Goal: Task Accomplishment & Management: Manage account settings

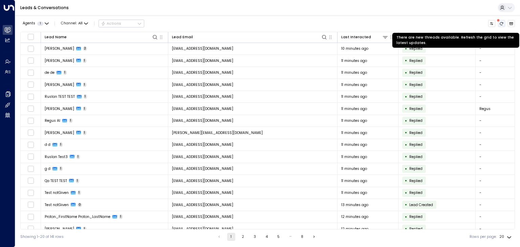
click at [499, 25] on icon "There are new threads available. Refresh the grid to view the latest updates." at bounding box center [501, 24] width 4 height 4
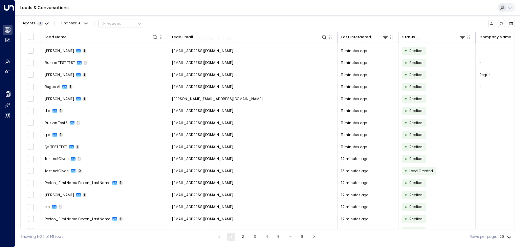
scroll to position [54, 0]
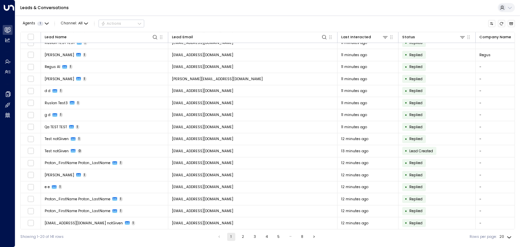
click at [509, 237] on body "Overview Leads & Conversations Leads & Conversations Analytics Analytics Agents…" at bounding box center [260, 122] width 520 height 244
click at [507, 233] on li "100" at bounding box center [506, 234] width 18 height 10
type input "***"
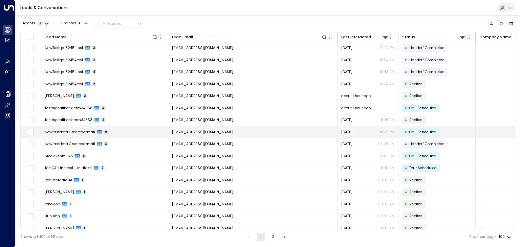
click at [221, 130] on span "[EMAIL_ADDRESS][DOMAIN_NAME]" at bounding box center [202, 132] width 61 height 5
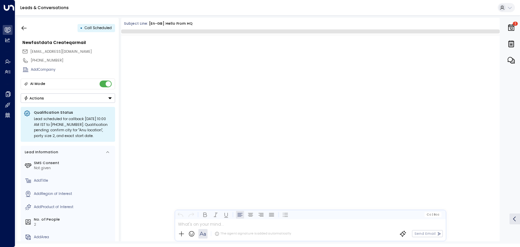
scroll to position [970, 0]
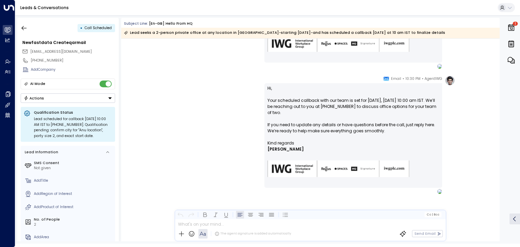
click at [103, 96] on button "Actions" at bounding box center [68, 97] width 94 height 9
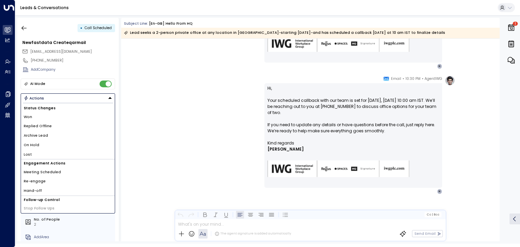
click at [49, 136] on li "Archive Lead" at bounding box center [68, 135] width 94 height 9
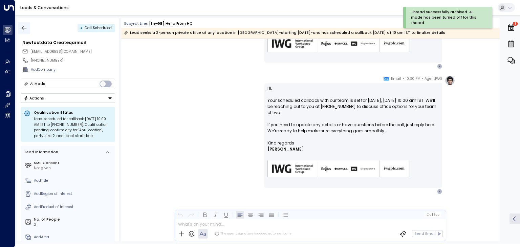
click at [24, 27] on icon "button" at bounding box center [24, 28] width 7 height 7
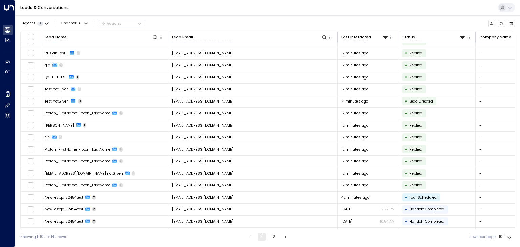
scroll to position [34, 0]
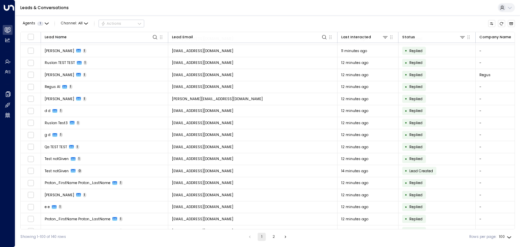
click at [333, 9] on div "Leads & Conversations" at bounding box center [267, 8] width 504 height 16
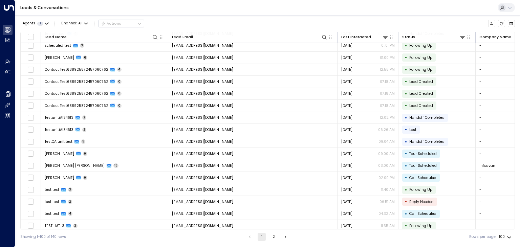
scroll to position [1009, 0]
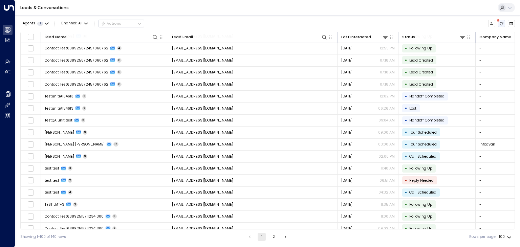
click at [503, 24] on icon "There are new threads available. Refresh the grid to view the latest updates." at bounding box center [501, 24] width 4 height 4
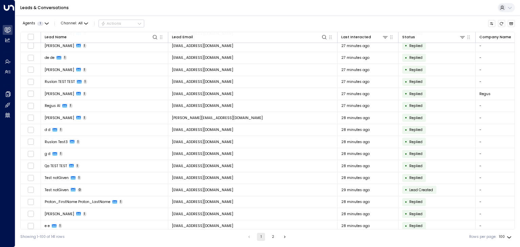
scroll to position [0, 0]
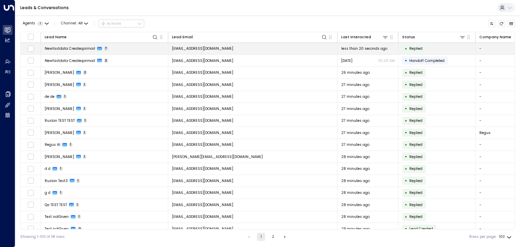
click at [209, 48] on span "[EMAIL_ADDRESS][DOMAIN_NAME]" at bounding box center [202, 48] width 61 height 5
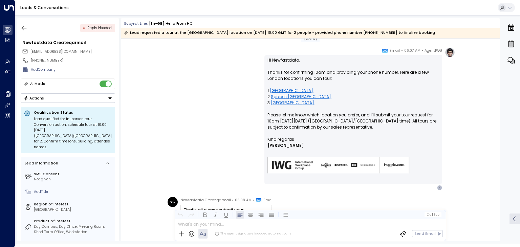
scroll to position [737, 0]
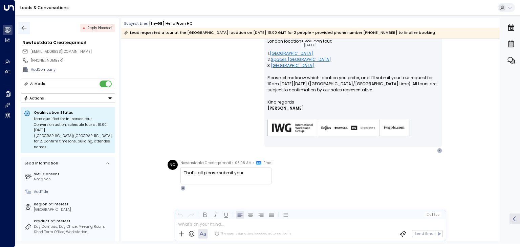
click at [24, 28] on icon "button" at bounding box center [24, 28] width 7 height 7
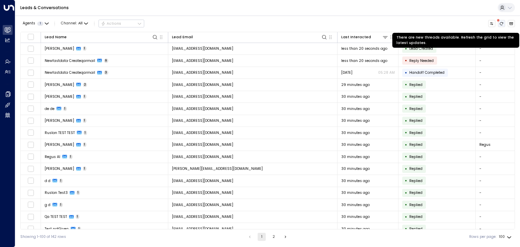
click at [503, 25] on icon "There are new threads available. Refresh the grid to view the latest updates." at bounding box center [501, 24] width 4 height 4
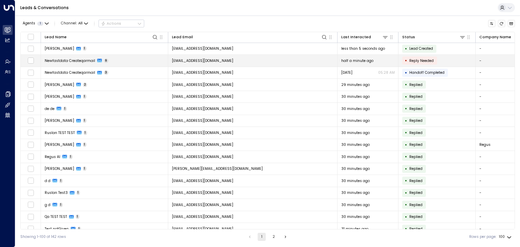
click at [218, 63] on span "[EMAIL_ADDRESS][DOMAIN_NAME]" at bounding box center [202, 60] width 61 height 5
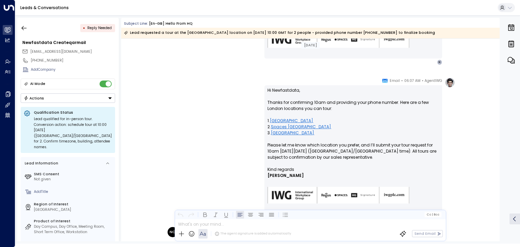
scroll to position [769, 0]
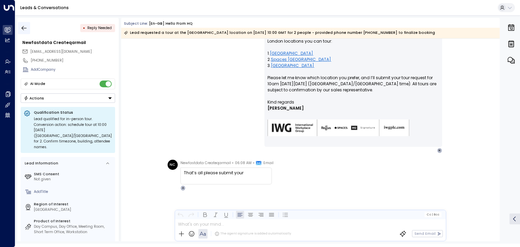
click at [26, 29] on icon "button" at bounding box center [24, 28] width 7 height 7
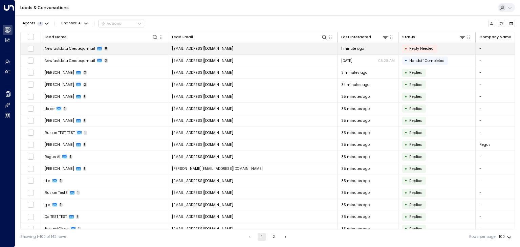
click at [208, 49] on span "[EMAIL_ADDRESS][DOMAIN_NAME]" at bounding box center [202, 48] width 61 height 5
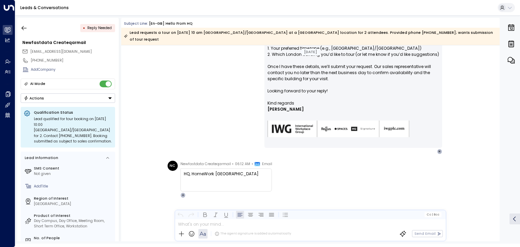
scroll to position [1217, 0]
click at [25, 26] on icon "button" at bounding box center [24, 28] width 7 height 7
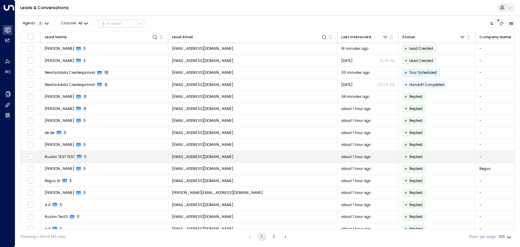
click at [499, 24] on icon "There are new threads available. Refresh the grid to view the latest updates." at bounding box center [501, 24] width 4 height 4
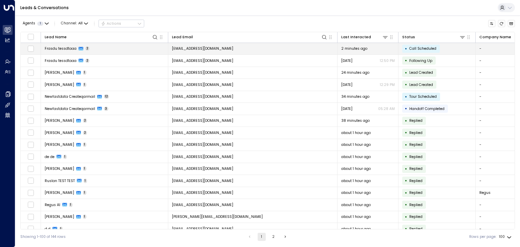
click at [247, 50] on td "[EMAIL_ADDRESS][DOMAIN_NAME]" at bounding box center [252, 49] width 169 height 12
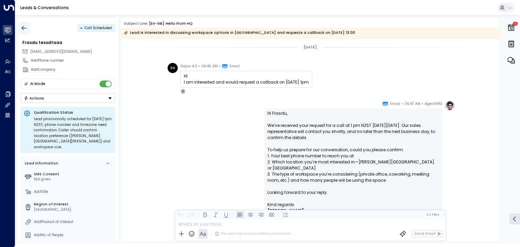
click at [28, 28] on button "button" at bounding box center [24, 28] width 12 height 12
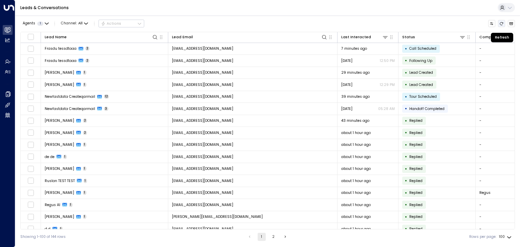
click at [501, 23] on icon "Refresh" at bounding box center [501, 24] width 4 height 4
click at [499, 21] on button "Refresh" at bounding box center [501, 23] width 7 height 7
click at [503, 23] on icon "Refresh" at bounding box center [501, 24] width 4 height 4
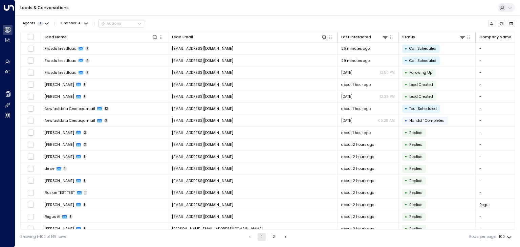
scroll to position [635, 0]
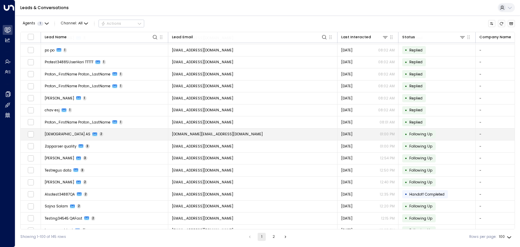
click at [181, 129] on td "[DOMAIN_NAME][EMAIL_ADDRESS][DOMAIN_NAME]" at bounding box center [252, 135] width 169 height 12
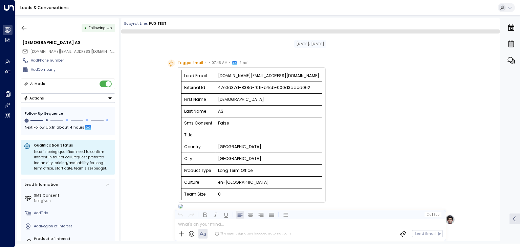
scroll to position [316, 0]
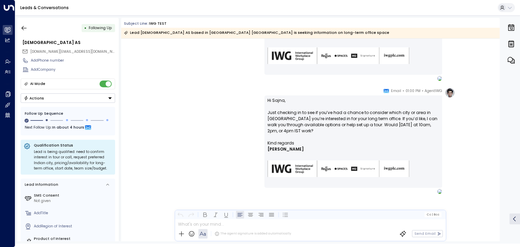
click at [85, 94] on button "Actions" at bounding box center [68, 97] width 94 height 9
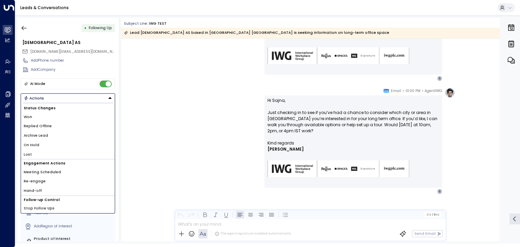
click at [52, 132] on li "Archive Lead" at bounding box center [68, 135] width 94 height 9
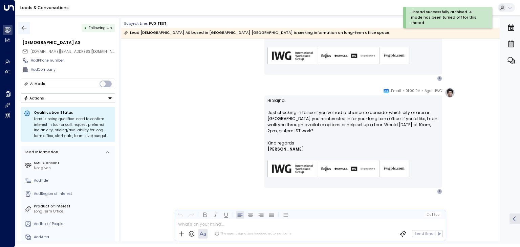
click at [25, 29] on icon "button" at bounding box center [24, 28] width 7 height 7
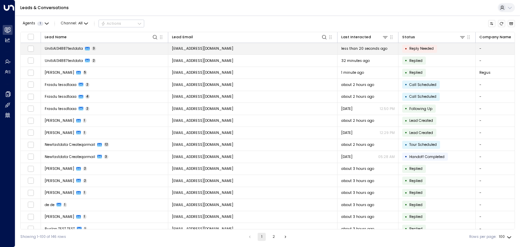
click at [202, 48] on span "[EMAIL_ADDRESS][DOMAIN_NAME]" at bounding box center [202, 48] width 61 height 5
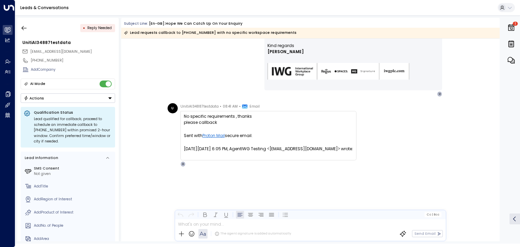
scroll to position [174, 0]
click at [24, 27] on icon "button" at bounding box center [24, 28] width 7 height 7
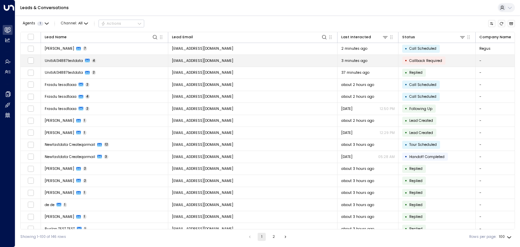
click at [97, 60] on td "UnitiAI34887testdata 4" at bounding box center [104, 61] width 127 height 12
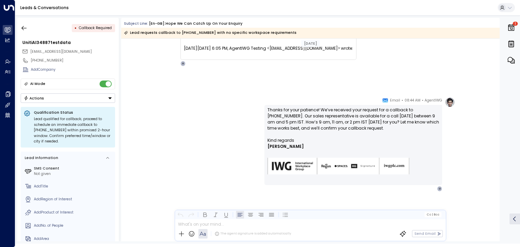
scroll to position [275, 0]
click at [78, 98] on button "Actions" at bounding box center [68, 97] width 94 height 9
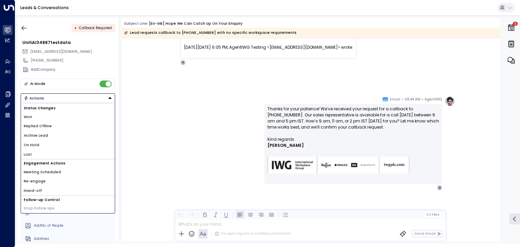
click at [58, 132] on li "Archive Lead" at bounding box center [68, 135] width 94 height 9
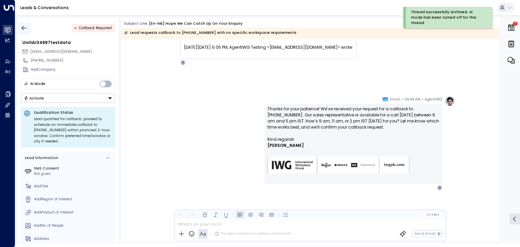
click at [23, 28] on icon "button" at bounding box center [24, 28] width 5 height 4
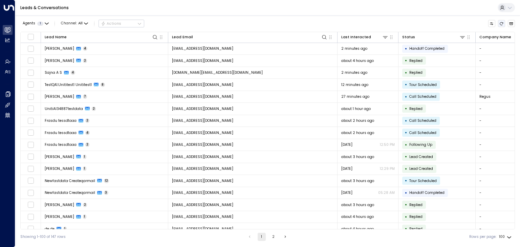
click at [500, 25] on icon "Refresh" at bounding box center [501, 23] width 3 height 3
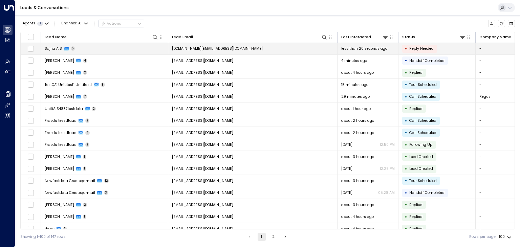
click at [202, 48] on span "[DOMAIN_NAME][EMAIL_ADDRESS][DOMAIN_NAME]" at bounding box center [217, 48] width 91 height 5
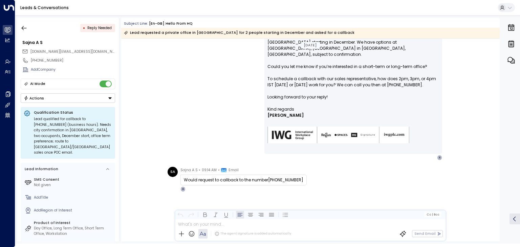
scroll to position [357, 0]
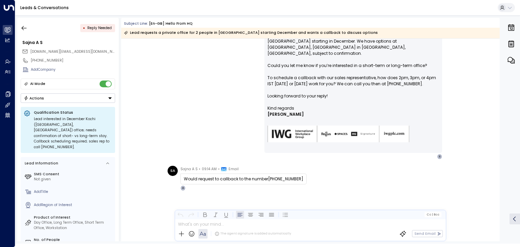
click at [96, 95] on button "Actions" at bounding box center [68, 97] width 94 height 9
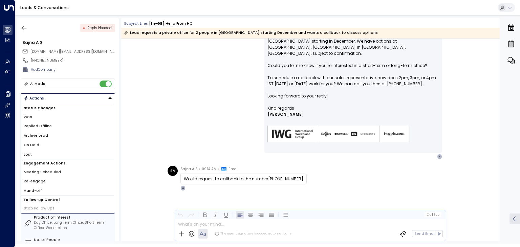
click at [44, 133] on span "Archive Lead" at bounding box center [36, 135] width 24 height 5
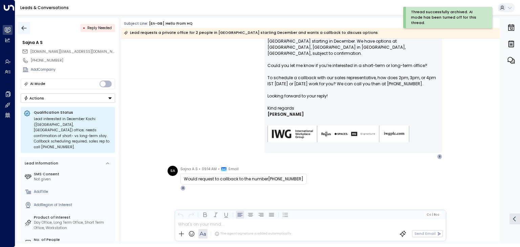
click at [25, 29] on icon "button" at bounding box center [24, 28] width 7 height 7
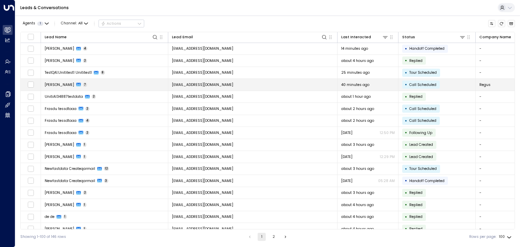
click at [187, 86] on span "[EMAIL_ADDRESS][DOMAIN_NAME]" at bounding box center [202, 84] width 61 height 5
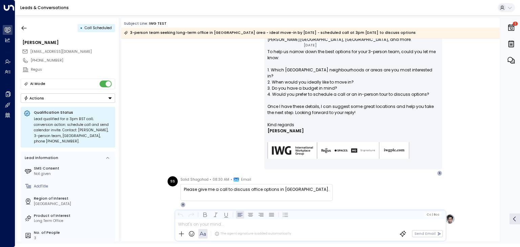
scroll to position [271, 0]
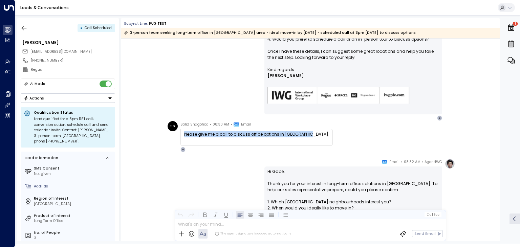
drag, startPoint x: 183, startPoint y: 133, endPoint x: 305, endPoint y: 132, distance: 122.1
click at [305, 132] on div "Please give me a call to discuss office options in East London." at bounding box center [256, 134] width 145 height 6
copy div "Please give me a call to discuss office options in East London"
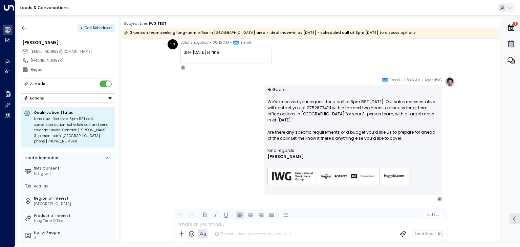
scroll to position [804, 0]
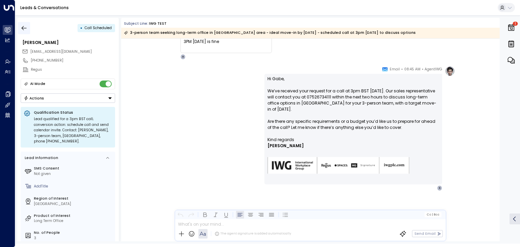
click at [25, 27] on icon "button" at bounding box center [24, 28] width 7 height 7
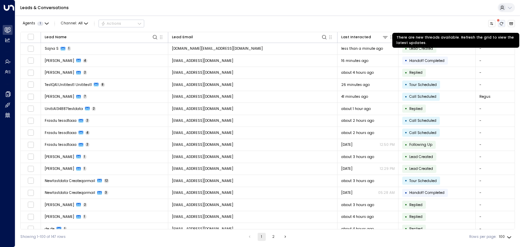
click at [503, 25] on icon "There are new threads available. Refresh the grid to view the latest updates." at bounding box center [501, 24] width 4 height 4
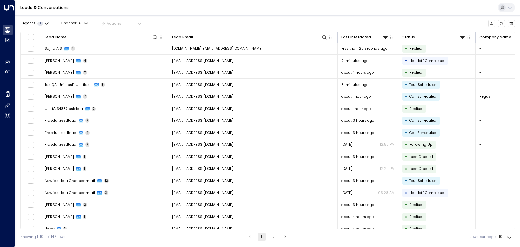
click at [186, 49] on span "[DOMAIN_NAME][EMAIL_ADDRESS][DOMAIN_NAME]" at bounding box center [217, 48] width 91 height 5
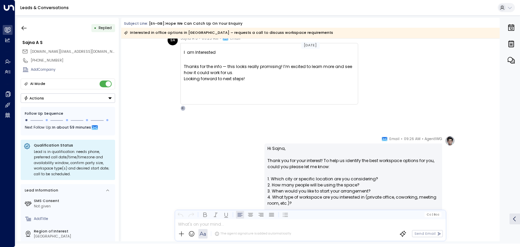
scroll to position [27, 0]
click at [23, 26] on icon "button" at bounding box center [24, 28] width 7 height 7
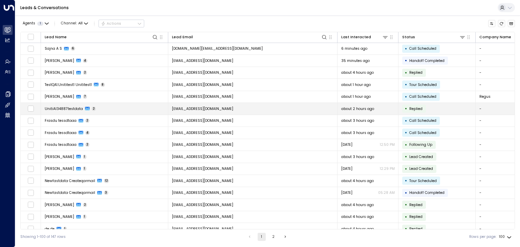
click at [227, 105] on td "[EMAIL_ADDRESS][DOMAIN_NAME]" at bounding box center [252, 109] width 169 height 12
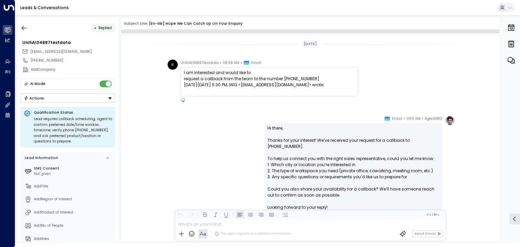
scroll to position [80, 0]
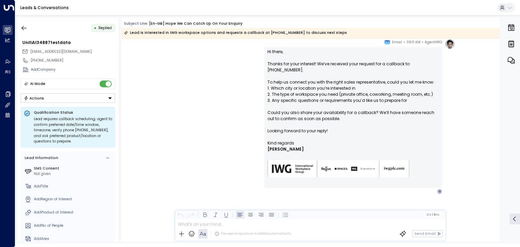
click at [104, 92] on div "AI Mode Actions" at bounding box center [68, 90] width 94 height 25
click at [101, 97] on button "Actions" at bounding box center [68, 97] width 94 height 9
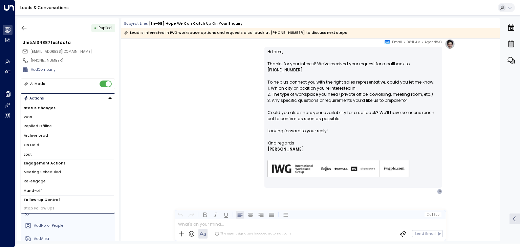
click at [47, 138] on li "Archive Lead" at bounding box center [68, 135] width 94 height 9
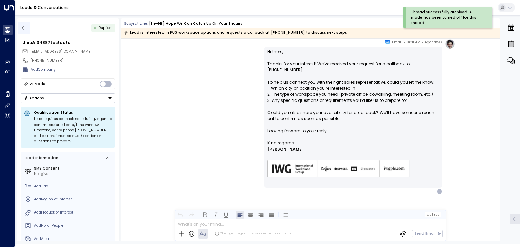
click at [26, 25] on icon "button" at bounding box center [24, 28] width 7 height 7
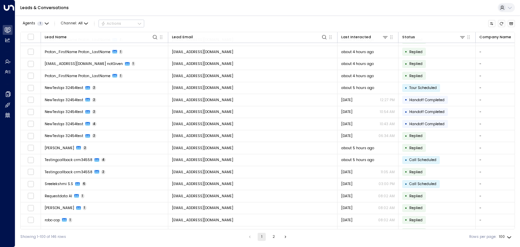
scroll to position [372, 0]
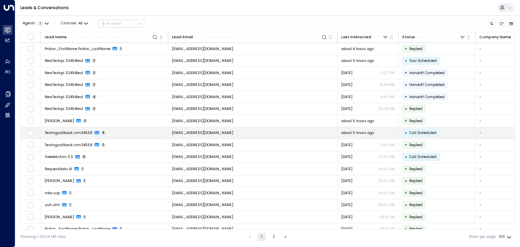
click at [231, 132] on span "testingcallbackcrm34558@yahoo.com" at bounding box center [202, 132] width 61 height 5
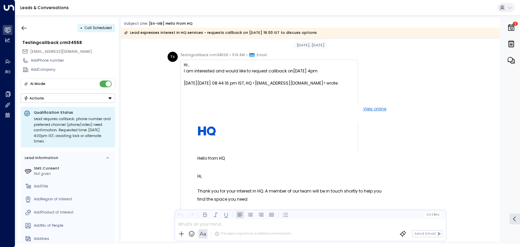
scroll to position [7, 0]
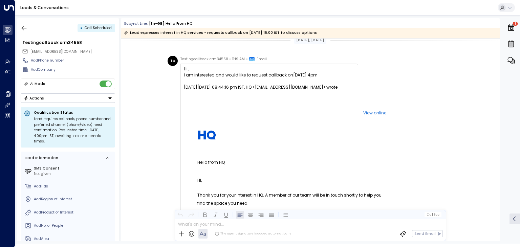
drag, startPoint x: 183, startPoint y: 74, endPoint x: 336, endPoint y: 75, distance: 152.9
click at [336, 75] on div "I am interested and would like to request callback on15 sept 2025 at 4pm" at bounding box center [269, 78] width 171 height 12
copy div "I am interested and would like to request callback on15 sept 2025 at 4pm"
click at [25, 28] on icon "button" at bounding box center [24, 28] width 7 height 7
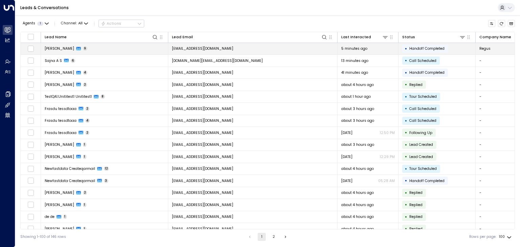
click at [212, 46] on span "[EMAIL_ADDRESS][DOMAIN_NAME]" at bounding box center [202, 48] width 61 height 5
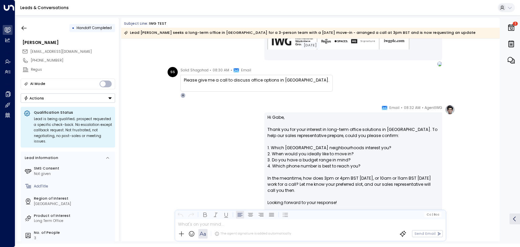
scroll to position [255, 0]
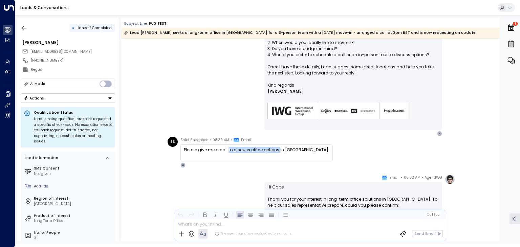
drag, startPoint x: 226, startPoint y: 149, endPoint x: 276, endPoint y: 148, distance: 50.1
click at [276, 148] on div "Please give me a call to discuss office options in East London." at bounding box center [256, 150] width 145 height 6
copy div "to discuss office options"
click at [26, 29] on icon "button" at bounding box center [24, 28] width 7 height 7
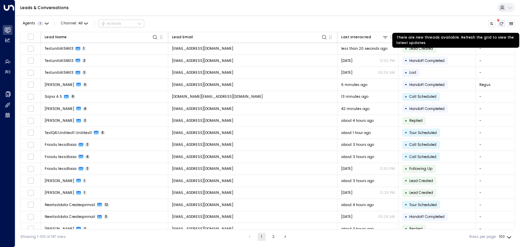
click at [499, 23] on icon "There are new threads available. Refresh the grid to view the latest updates." at bounding box center [501, 24] width 4 height 4
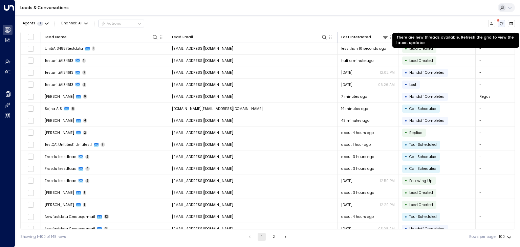
click at [502, 23] on icon "There are new threads available. Refresh the grid to view the latest updates." at bounding box center [501, 24] width 4 height 4
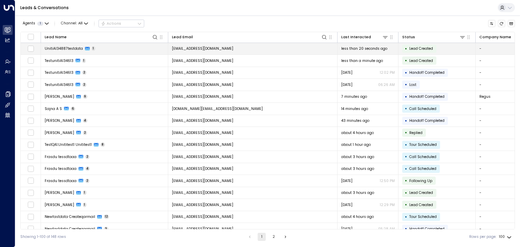
click at [224, 49] on span "[EMAIL_ADDRESS][DOMAIN_NAME]" at bounding box center [202, 48] width 61 height 5
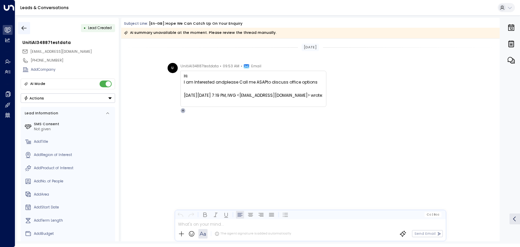
click at [24, 27] on icon "button" at bounding box center [24, 28] width 7 height 7
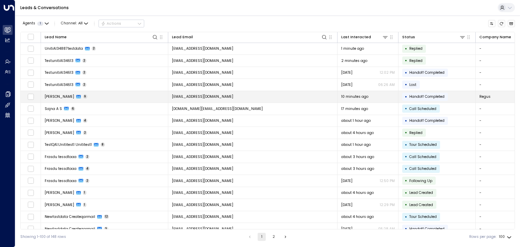
click at [199, 93] on td "solidshagohod@gmail.com" at bounding box center [252, 97] width 169 height 12
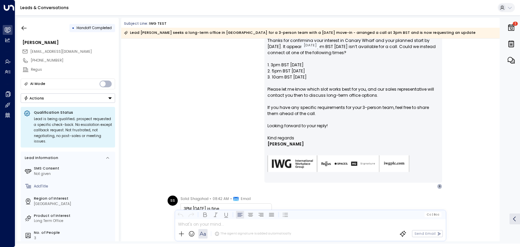
scroll to position [545, 0]
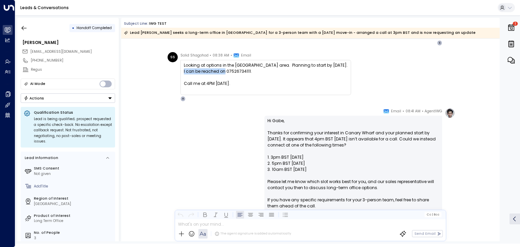
drag, startPoint x: 183, startPoint y: 71, endPoint x: 223, endPoint y: 72, distance: 40.6
click at [223, 72] on div "I can be reached on 07526734111." at bounding box center [266, 71] width 164 height 6
copy div "I can be reached on"
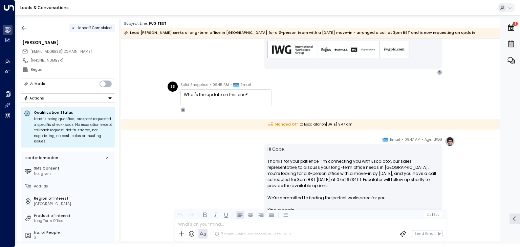
scroll to position [985, 0]
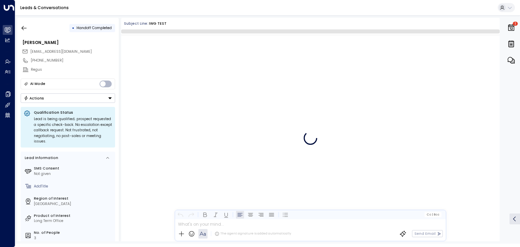
scroll to position [1262, 0]
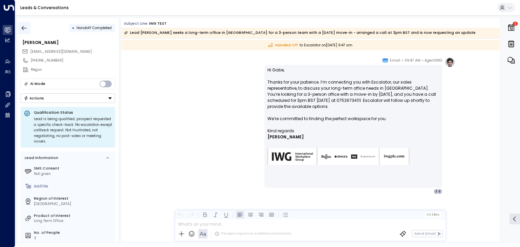
click at [22, 29] on icon "button" at bounding box center [24, 28] width 7 height 7
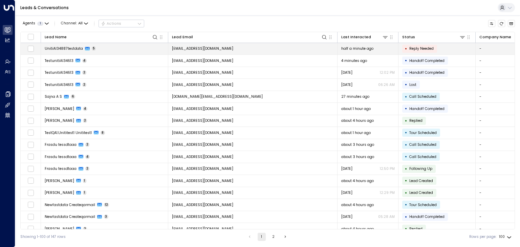
click at [206, 50] on span "[EMAIL_ADDRESS][DOMAIN_NAME]" at bounding box center [202, 48] width 61 height 5
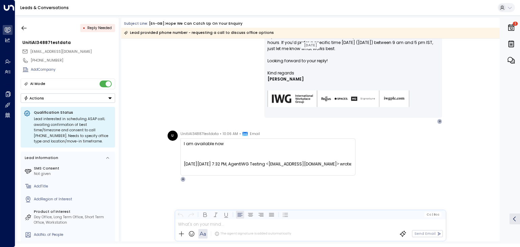
scroll to position [388, 0]
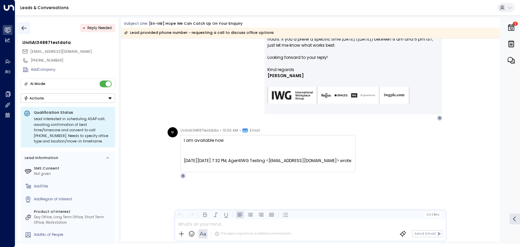
click at [25, 30] on icon "button" at bounding box center [24, 28] width 7 height 7
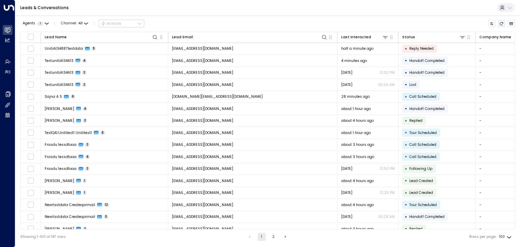
click at [502, 25] on icon "Refresh" at bounding box center [501, 24] width 4 height 4
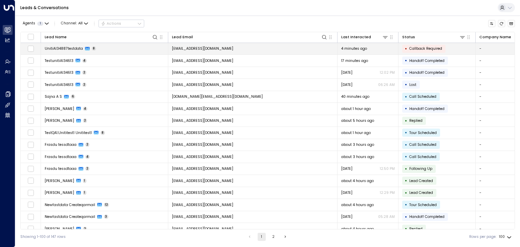
click at [235, 49] on td "[EMAIL_ADDRESS][DOMAIN_NAME]" at bounding box center [252, 49] width 169 height 12
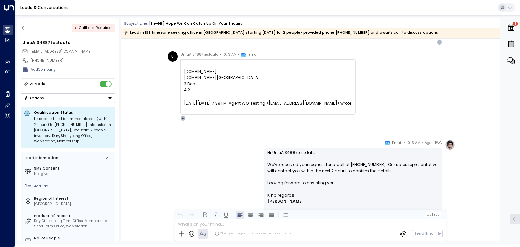
scroll to position [759, 0]
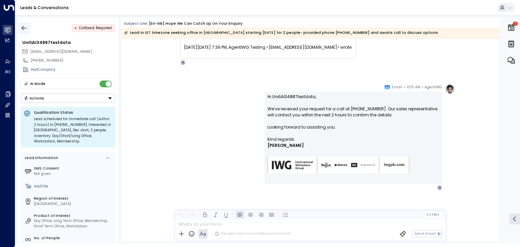
click at [25, 27] on icon "button" at bounding box center [24, 28] width 7 height 7
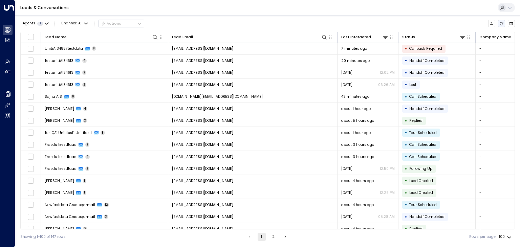
click at [499, 24] on icon "Refresh" at bounding box center [501, 24] width 4 height 4
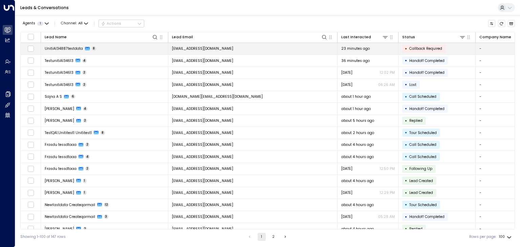
click at [204, 47] on span "[EMAIL_ADDRESS][DOMAIN_NAME]" at bounding box center [202, 48] width 61 height 5
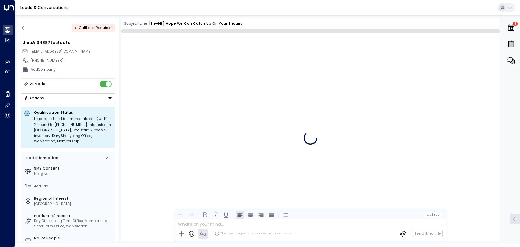
scroll to position [861, 0]
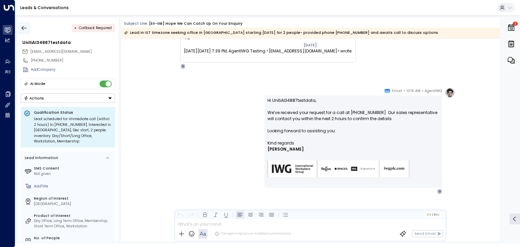
click at [26, 26] on icon "button" at bounding box center [24, 28] width 7 height 7
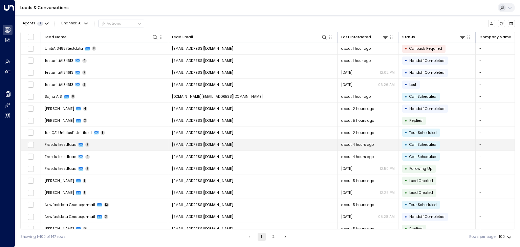
click at [200, 142] on span "[EMAIL_ADDRESS][DOMAIN_NAME]" at bounding box center [202, 144] width 61 height 5
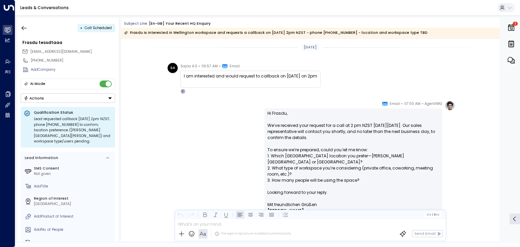
click at [93, 96] on button "Actions" at bounding box center [68, 97] width 94 height 9
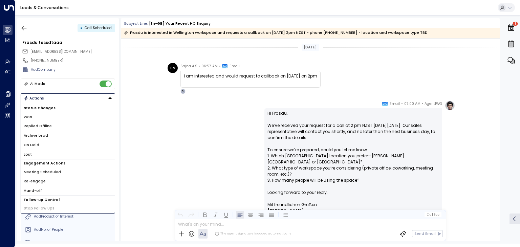
click at [65, 137] on li "Archive Lead" at bounding box center [68, 135] width 94 height 9
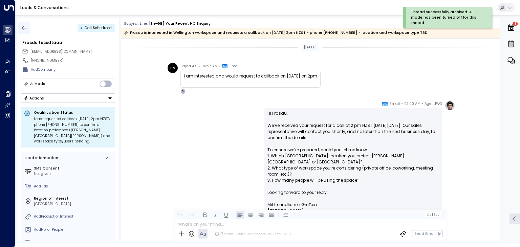
click at [26, 29] on icon "button" at bounding box center [24, 28] width 7 height 7
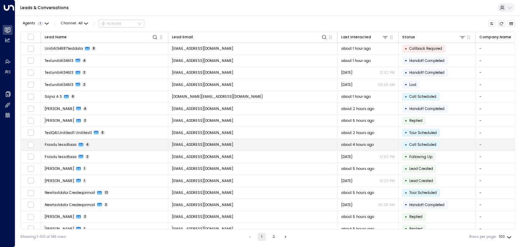
click at [222, 142] on td "[EMAIL_ADDRESS][DOMAIN_NAME]" at bounding box center [252, 145] width 169 height 12
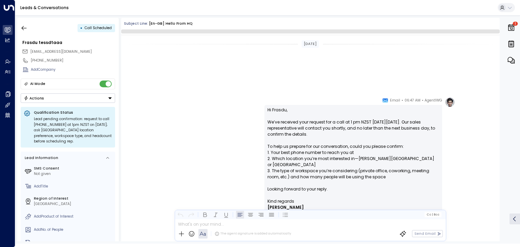
scroll to position [230, 0]
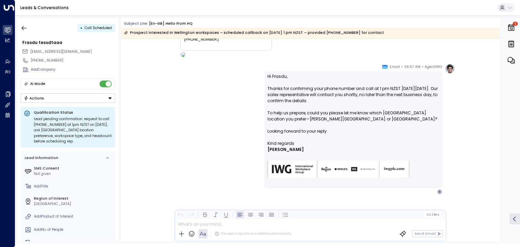
click at [88, 98] on button "Actions" at bounding box center [68, 97] width 94 height 9
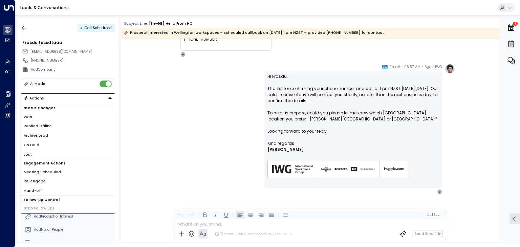
click at [58, 131] on li "Archive Lead" at bounding box center [68, 135] width 94 height 9
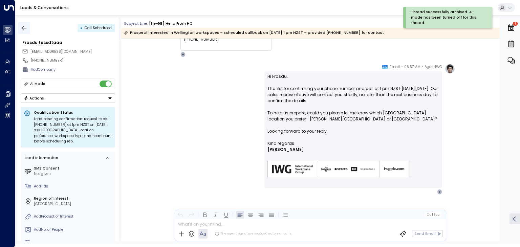
click at [25, 31] on icon "button" at bounding box center [24, 28] width 7 height 7
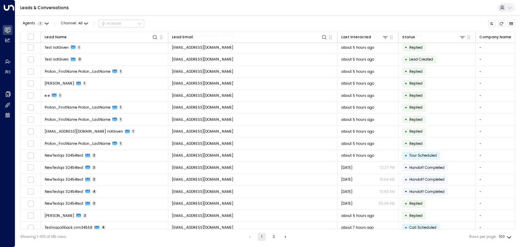
scroll to position [304, 0]
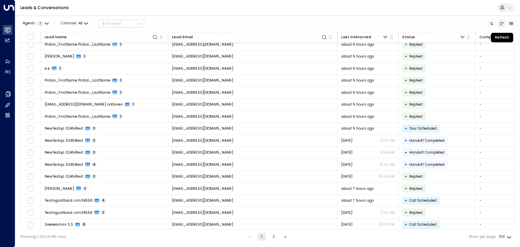
click at [503, 25] on button "Refresh" at bounding box center [501, 23] width 7 height 7
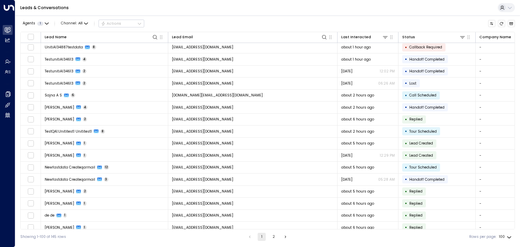
scroll to position [0, 0]
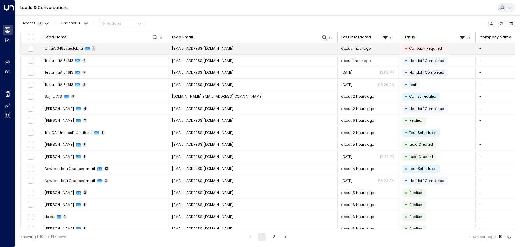
click at [202, 48] on span "[EMAIL_ADDRESS][DOMAIN_NAME]" at bounding box center [202, 48] width 61 height 5
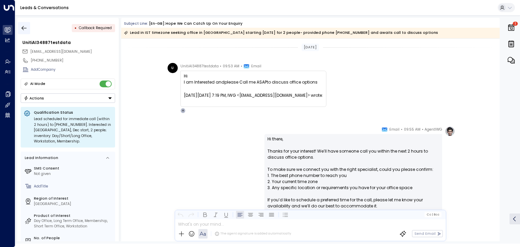
click at [26, 27] on icon "button" at bounding box center [24, 28] width 7 height 7
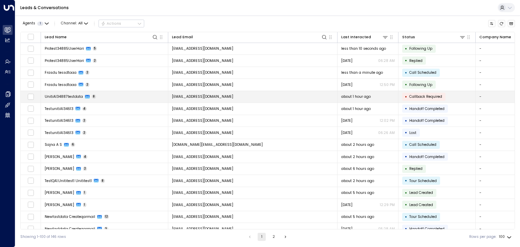
click at [210, 97] on span "[EMAIL_ADDRESS][DOMAIN_NAME]" at bounding box center [202, 96] width 61 height 5
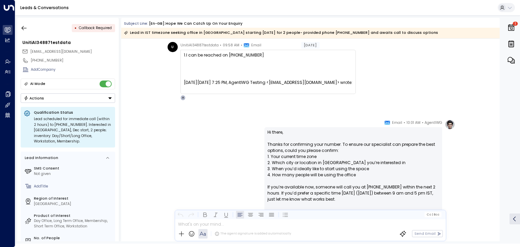
scroll to position [200, 0]
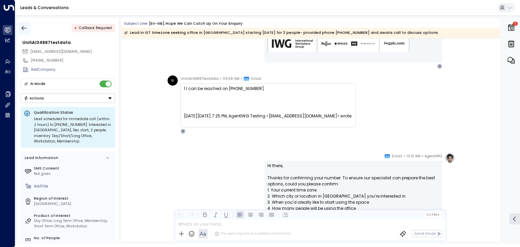
click at [25, 25] on icon "button" at bounding box center [24, 28] width 7 height 7
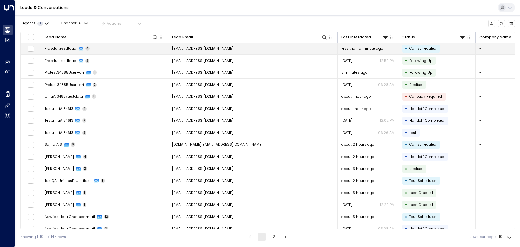
click at [205, 49] on span "[EMAIL_ADDRESS][DOMAIN_NAME]" at bounding box center [202, 48] width 61 height 5
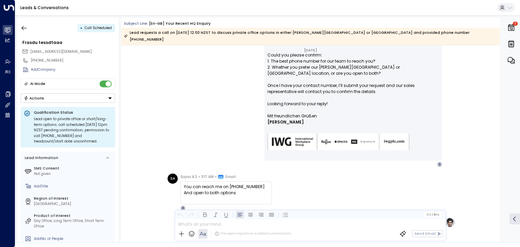
scroll to position [283, 0]
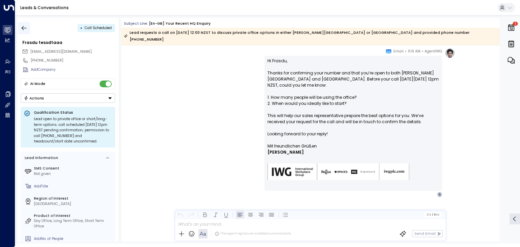
click at [26, 31] on icon "button" at bounding box center [24, 28] width 7 height 7
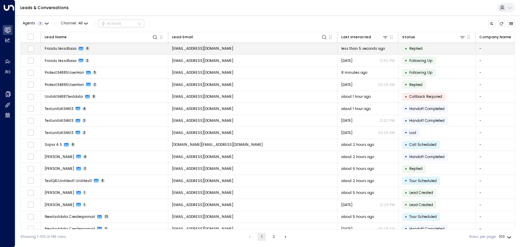
click at [192, 47] on span "[EMAIL_ADDRESS][DOMAIN_NAME]" at bounding box center [202, 48] width 61 height 5
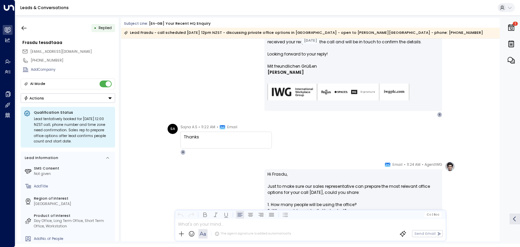
scroll to position [457, 0]
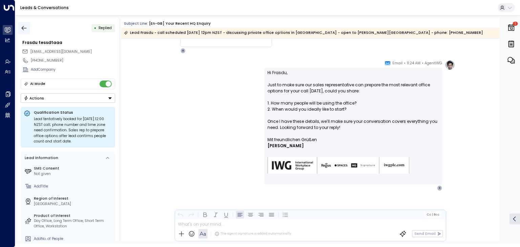
click at [20, 25] on button "button" at bounding box center [24, 28] width 12 height 12
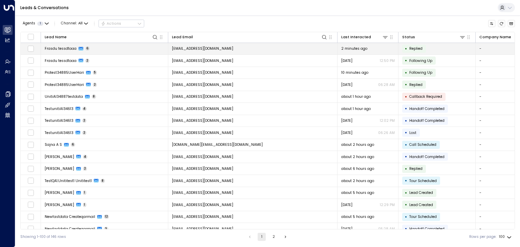
click at [212, 49] on span "[EMAIL_ADDRESS][DOMAIN_NAME]" at bounding box center [202, 48] width 61 height 5
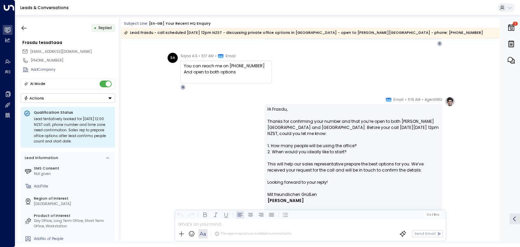
scroll to position [239, 0]
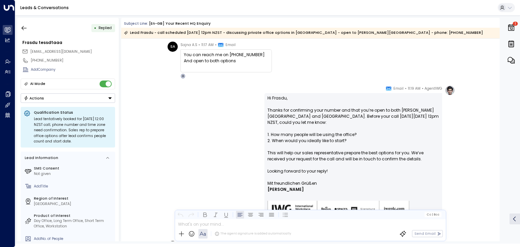
click at [251, 128] on div "AgentIWG • 11:19 AM • Email Hi Frasdu, Thanks for confirming your number and th…" at bounding box center [309, 159] width 289 height 149
click at [25, 30] on icon "button" at bounding box center [24, 28] width 7 height 7
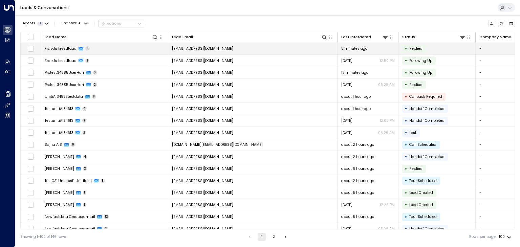
click at [206, 47] on span "[EMAIL_ADDRESS][DOMAIN_NAME]" at bounding box center [202, 48] width 61 height 5
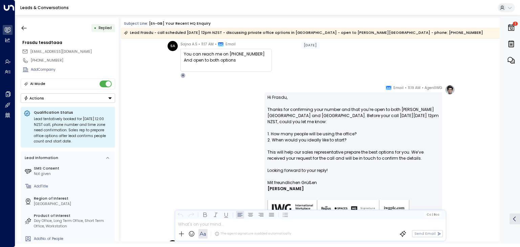
scroll to position [239, 0]
click at [24, 27] on icon "button" at bounding box center [24, 28] width 7 height 7
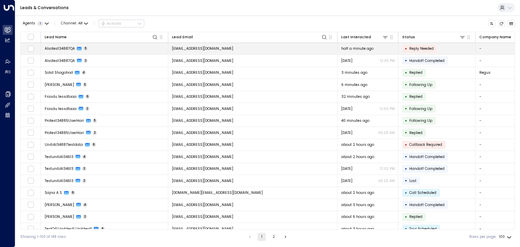
click at [188, 50] on span "[EMAIL_ADDRESS][DOMAIN_NAME]" at bounding box center [202, 48] width 61 height 5
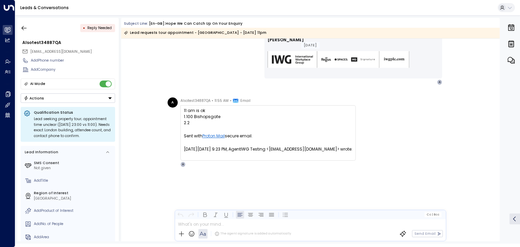
scroll to position [464, 0]
click at [27, 29] on button "button" at bounding box center [24, 28] width 12 height 12
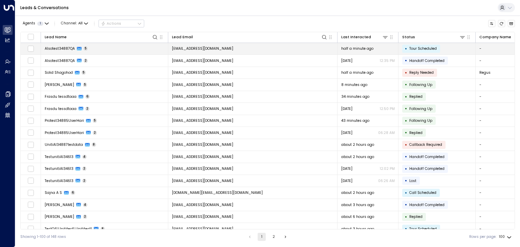
click at [219, 50] on span "[EMAIL_ADDRESS][DOMAIN_NAME]" at bounding box center [202, 48] width 61 height 5
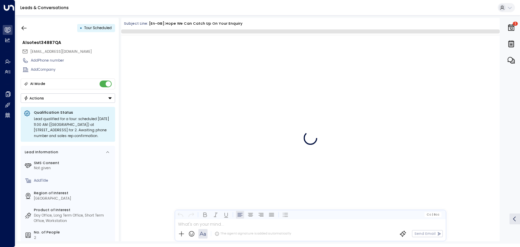
scroll to position [461, 0]
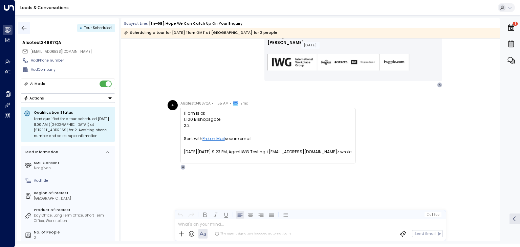
click at [26, 29] on icon "button" at bounding box center [24, 28] width 7 height 7
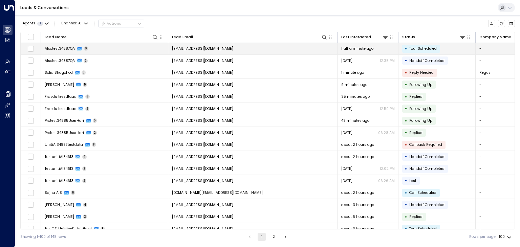
click at [221, 46] on span "[EMAIL_ADDRESS][DOMAIN_NAME]" at bounding box center [202, 48] width 61 height 5
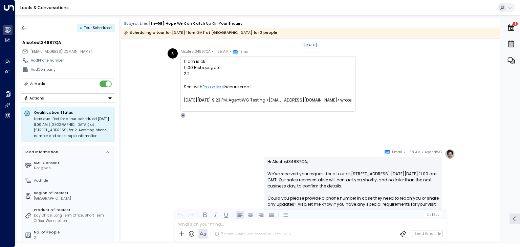
scroll to position [500, 0]
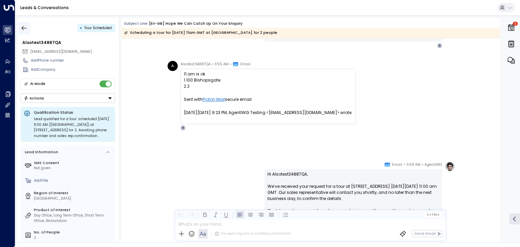
click at [22, 28] on icon "button" at bounding box center [24, 28] width 7 height 7
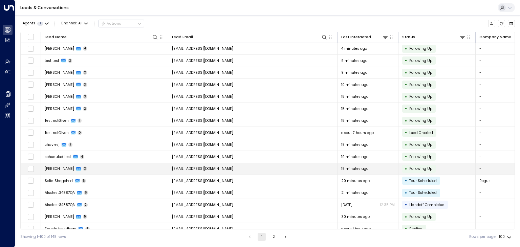
scroll to position [34, 0]
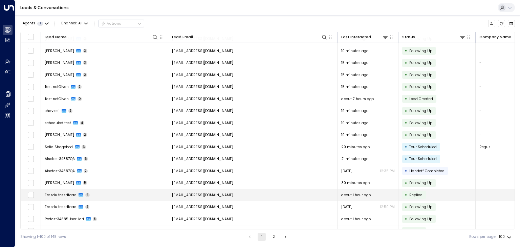
click at [202, 193] on span "[EMAIL_ADDRESS][DOMAIN_NAME]" at bounding box center [202, 194] width 61 height 5
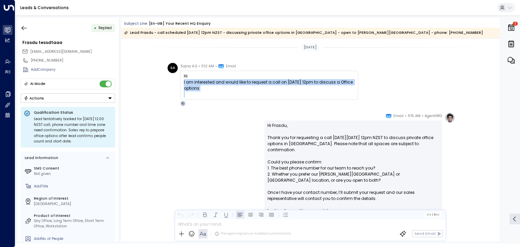
drag, startPoint x: 182, startPoint y: 83, endPoint x: 238, endPoint y: 93, distance: 57.8
click at [238, 93] on div "Hi I am interested and would like to request a call on 17 September 2025 at 12p…" at bounding box center [269, 85] width 178 height 29
copy div "I am interested and would like to request a call on 17 September 2025 at 12pm t…"
click at [23, 30] on icon "button" at bounding box center [24, 28] width 7 height 7
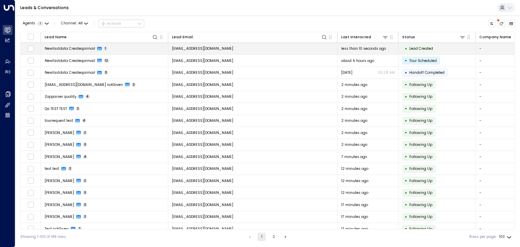
click at [200, 50] on span "[EMAIL_ADDRESS][DOMAIN_NAME]" at bounding box center [202, 48] width 61 height 5
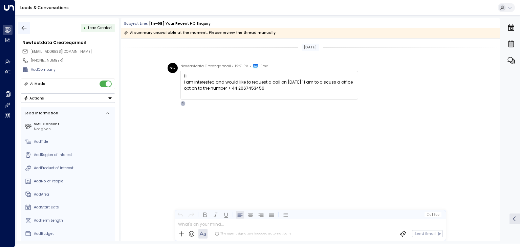
click at [25, 29] on icon "button" at bounding box center [24, 28] width 7 height 7
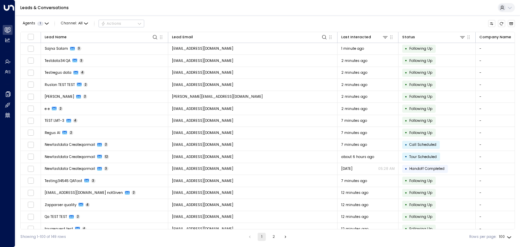
scroll to position [360, 0]
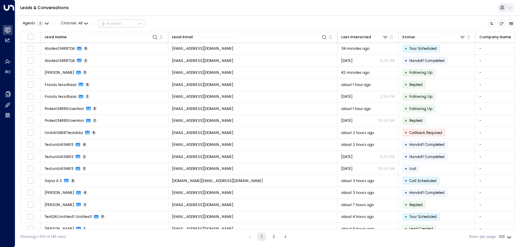
click at [285, 5] on div "Leads & Conversations" at bounding box center [267, 8] width 504 height 16
